Goal: Find contact information: Find contact information

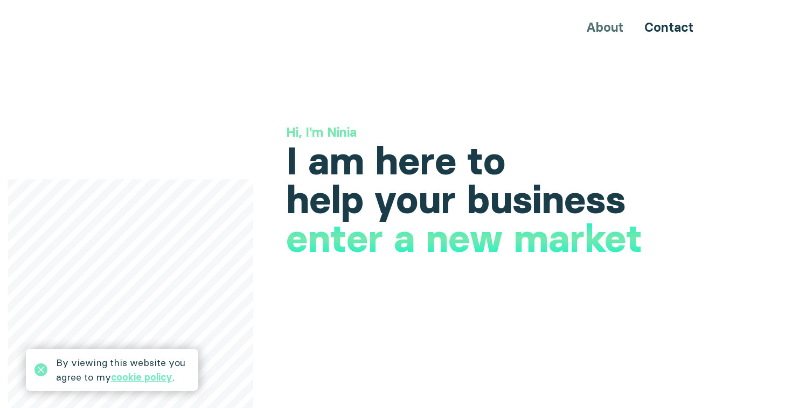
click at [605, 22] on div "About Contact" at bounding box center [396, 27] width 646 height 20
click at [604, 25] on div "About Contact" at bounding box center [396, 27] width 646 height 20
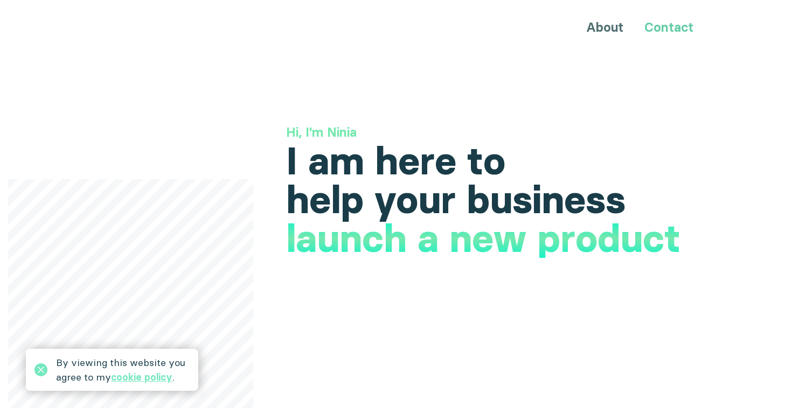
click at [662, 30] on link "Contact" at bounding box center [668, 27] width 49 height 16
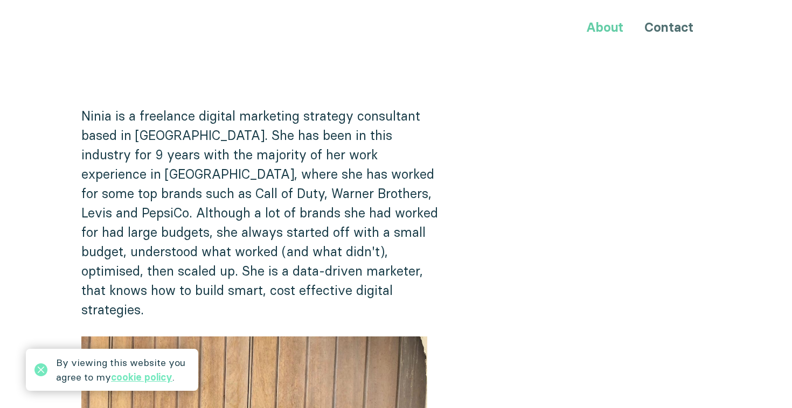
click at [599, 30] on link "About" at bounding box center [604, 27] width 37 height 16
